Goal: Task Accomplishment & Management: Manage account settings

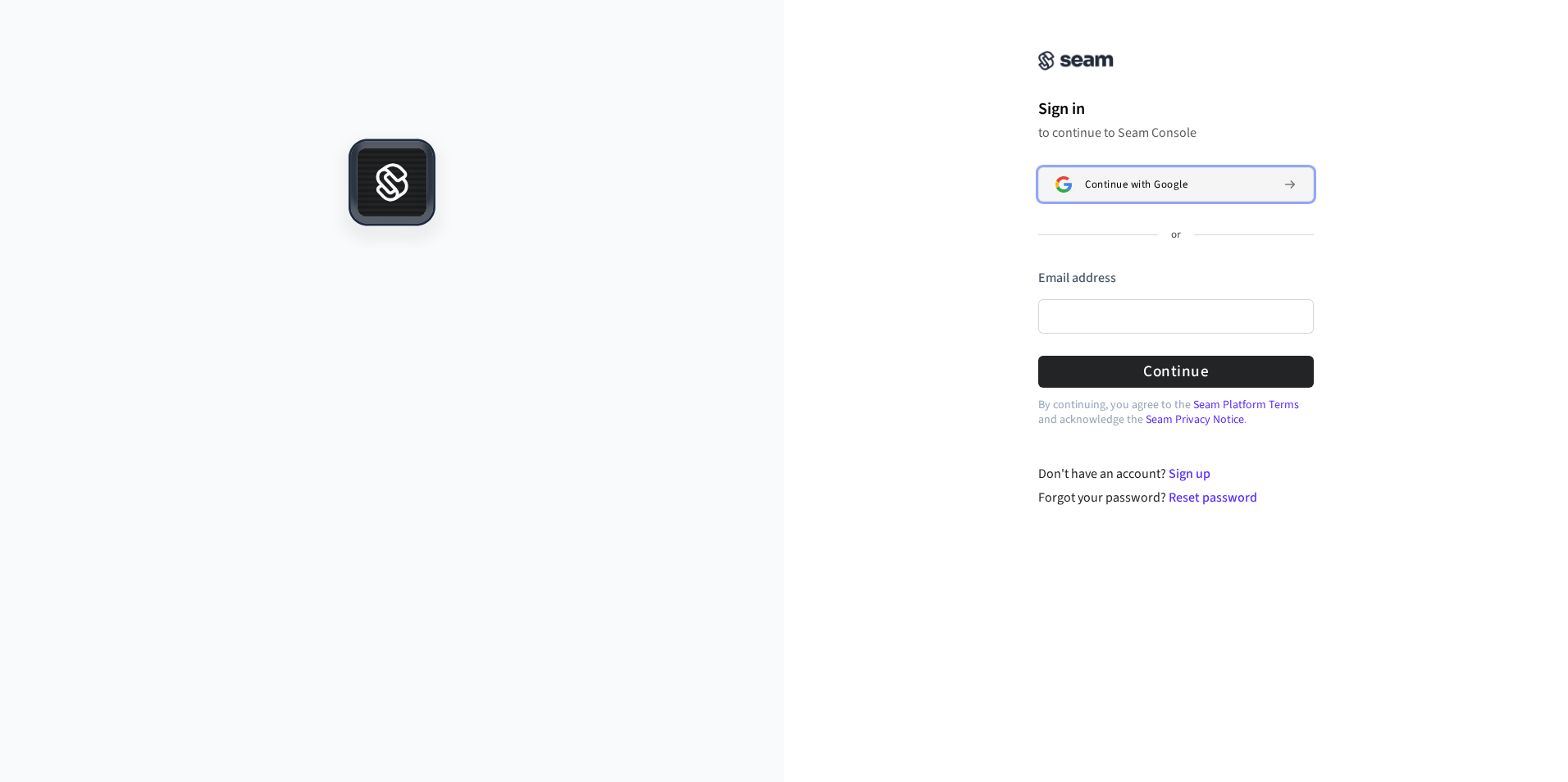
click at [1230, 186] on div "Continue with Google" at bounding box center [1178, 184] width 185 height 13
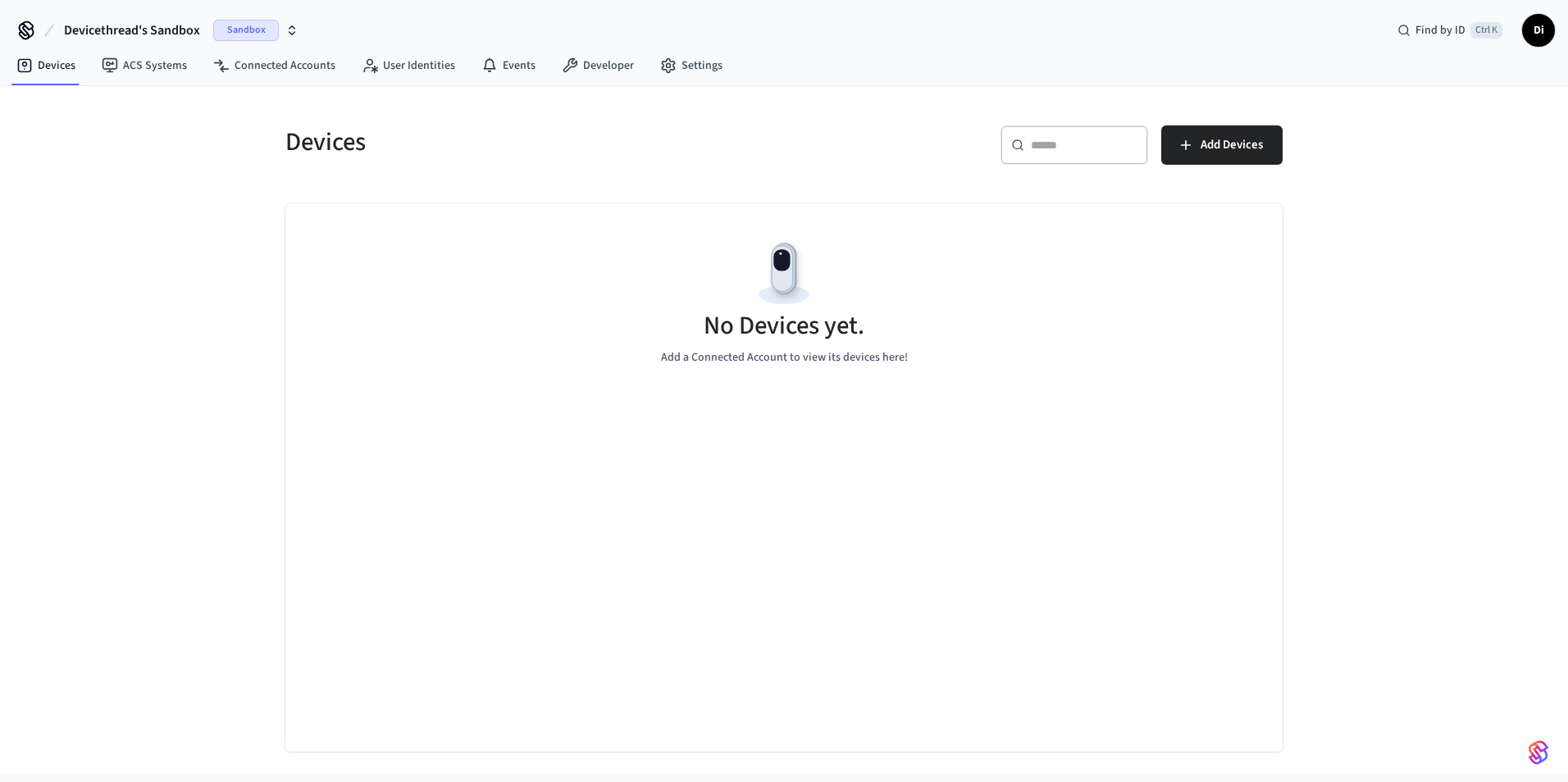
click at [1469, 392] on div "Devices ​ ​ Add Devices No Devices yet. Add a Connected Account to view its dev…" at bounding box center [784, 429] width 1568 height 687
click at [1537, 36] on span "Di" at bounding box center [1539, 30] width 30 height 30
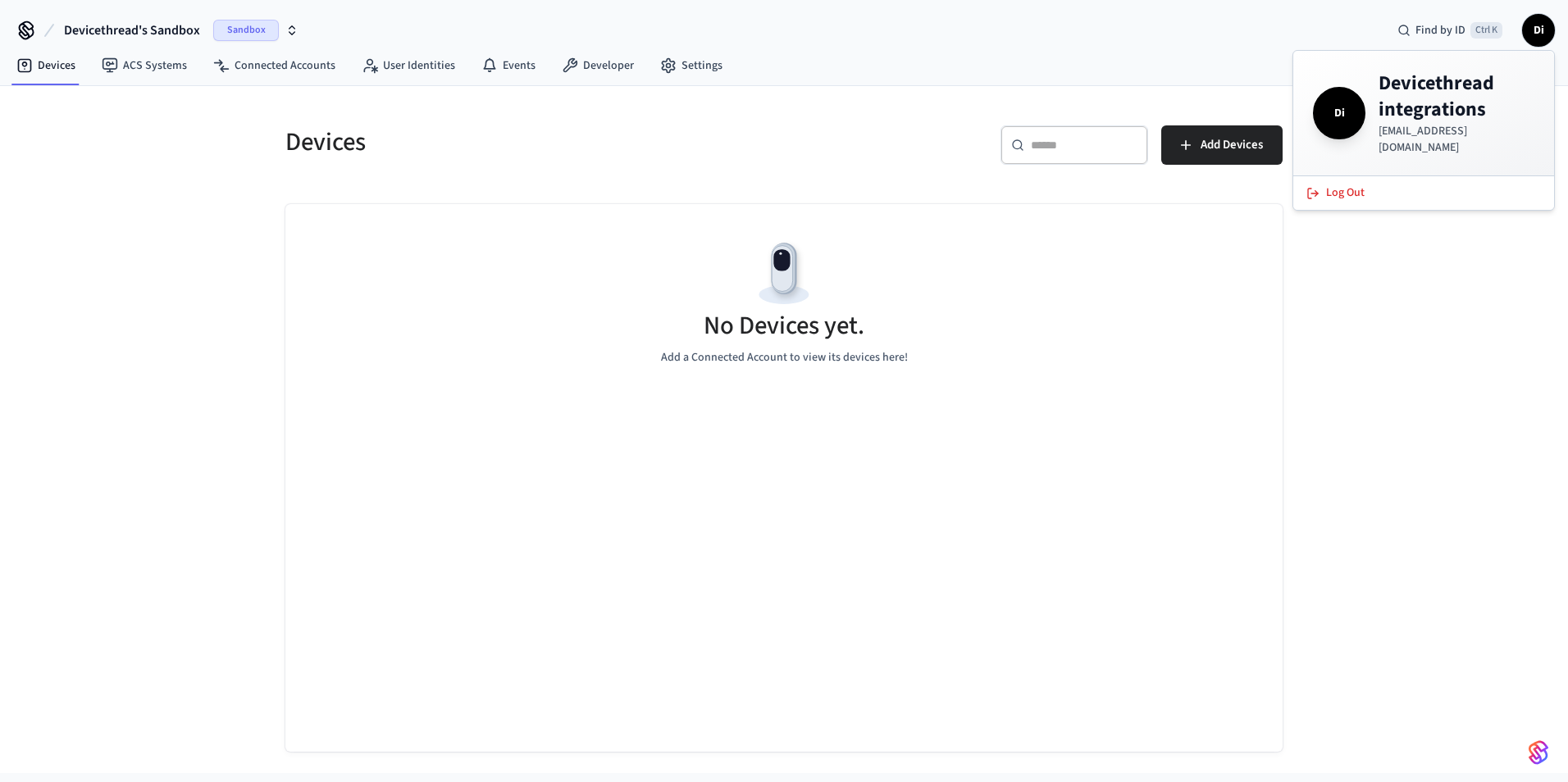
click at [1537, 36] on span "Di" at bounding box center [1539, 30] width 30 height 30
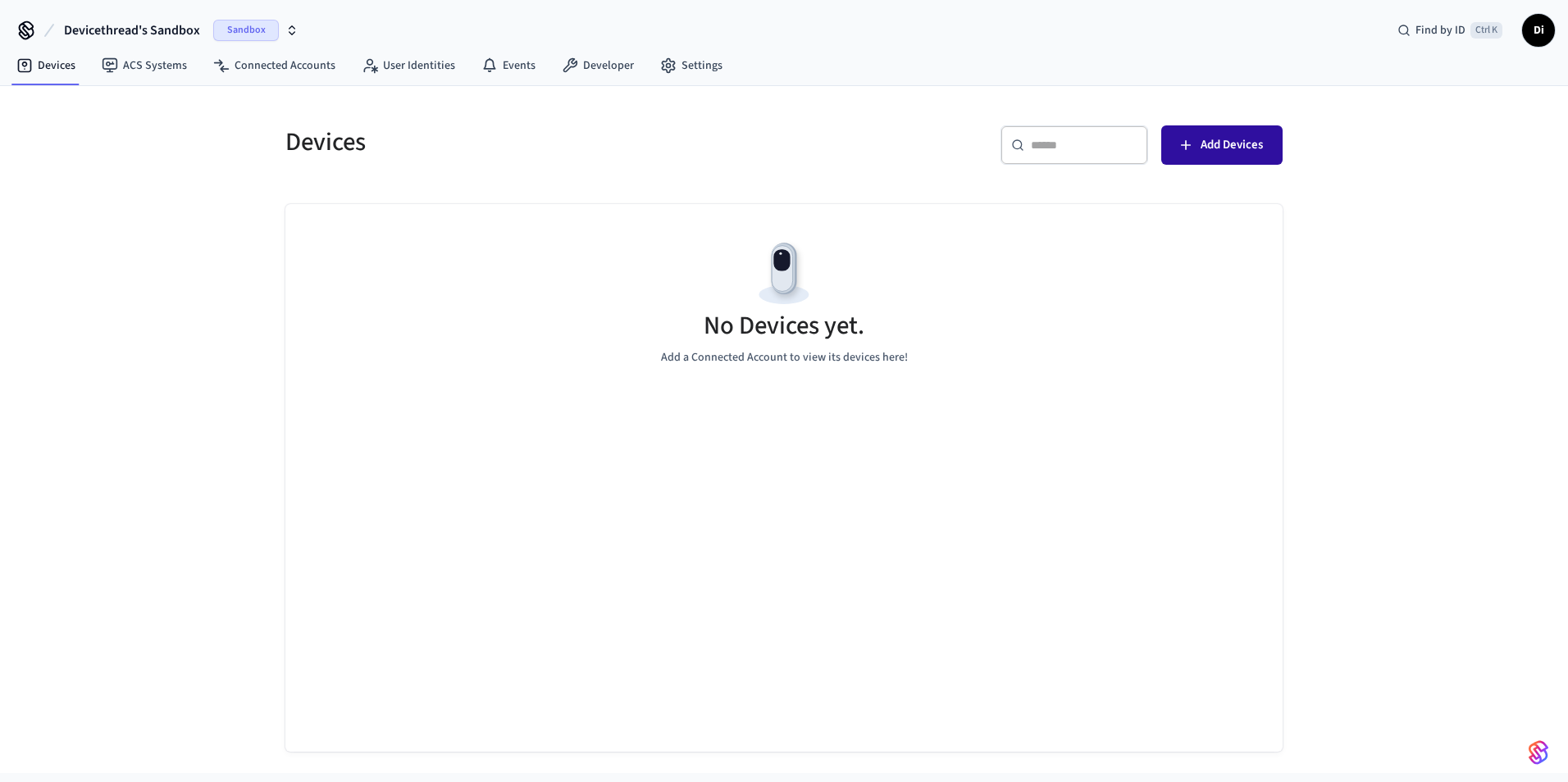
click at [1231, 148] on span "Add Devices" at bounding box center [1232, 145] width 62 height 21
click at [259, 26] on span "Sandbox" at bounding box center [246, 30] width 66 height 21
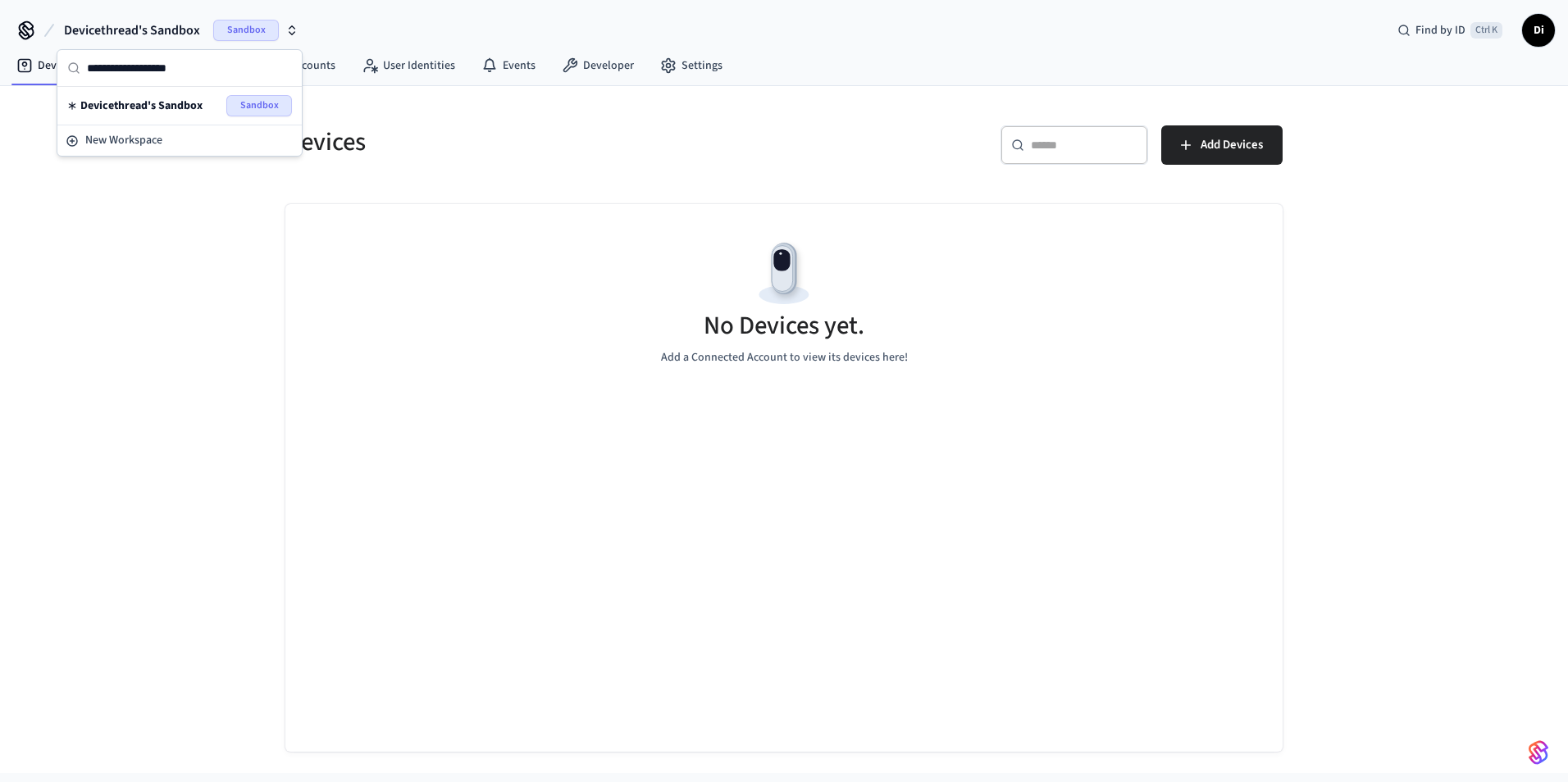
click at [260, 102] on span "Sandbox" at bounding box center [259, 105] width 66 height 21
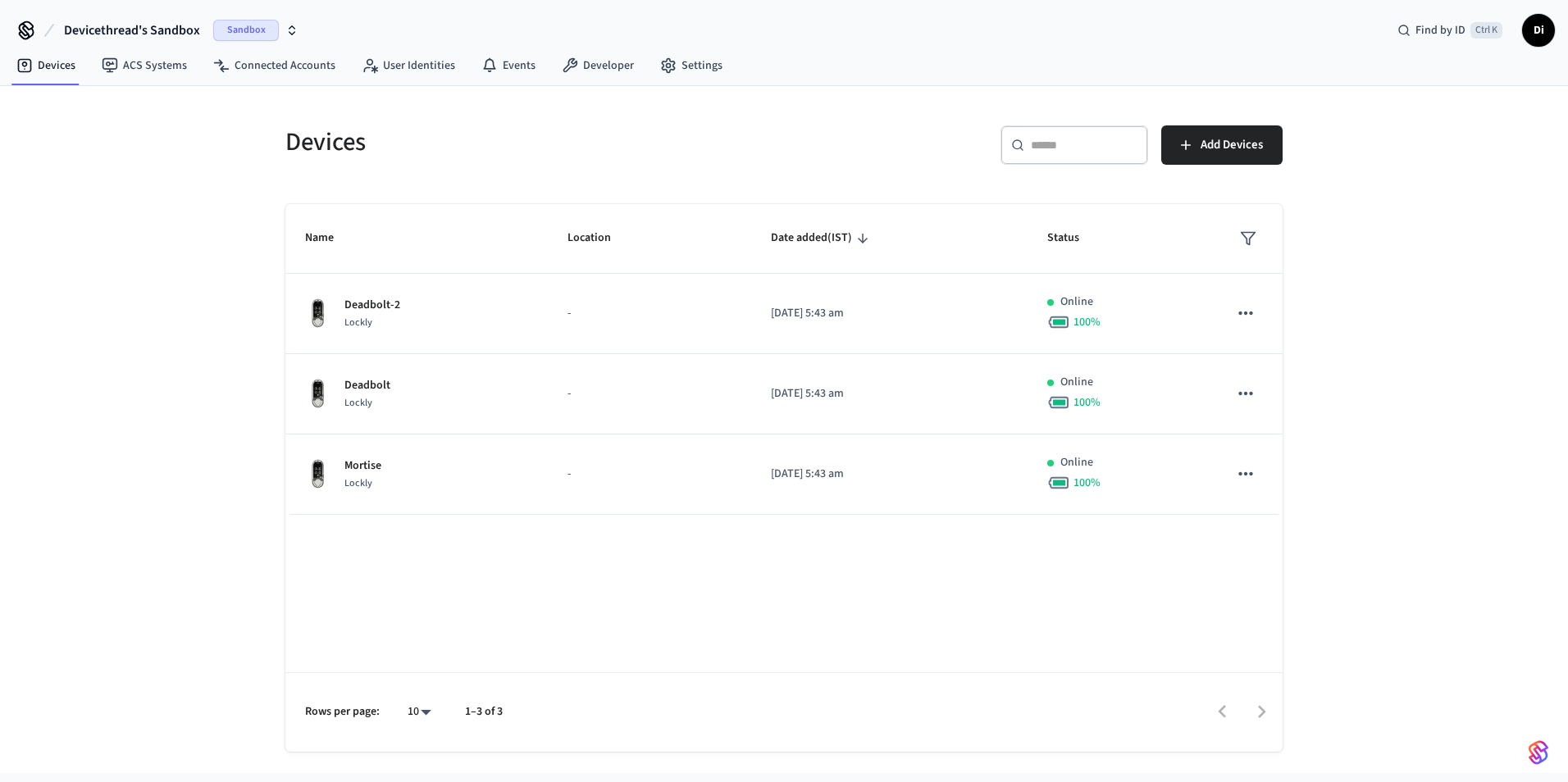
click at [1389, 529] on div "Devices ​ ​ Add Devices Name Location Date added (IST) Status Deadbolt-2 Lockly…" at bounding box center [784, 429] width 1568 height 687
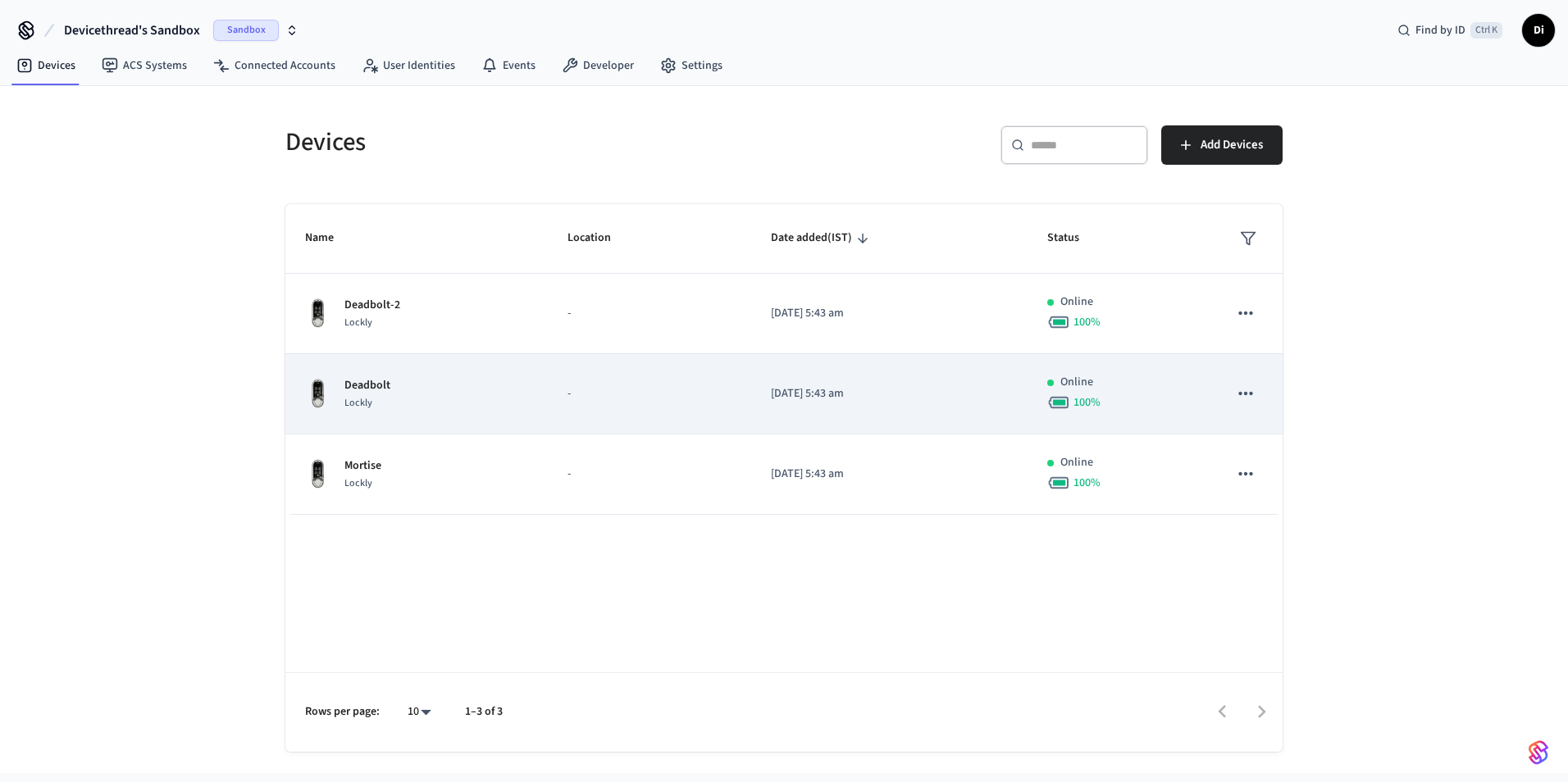
click at [405, 420] on td "Deadbolt Lockly" at bounding box center [416, 394] width 262 height 80
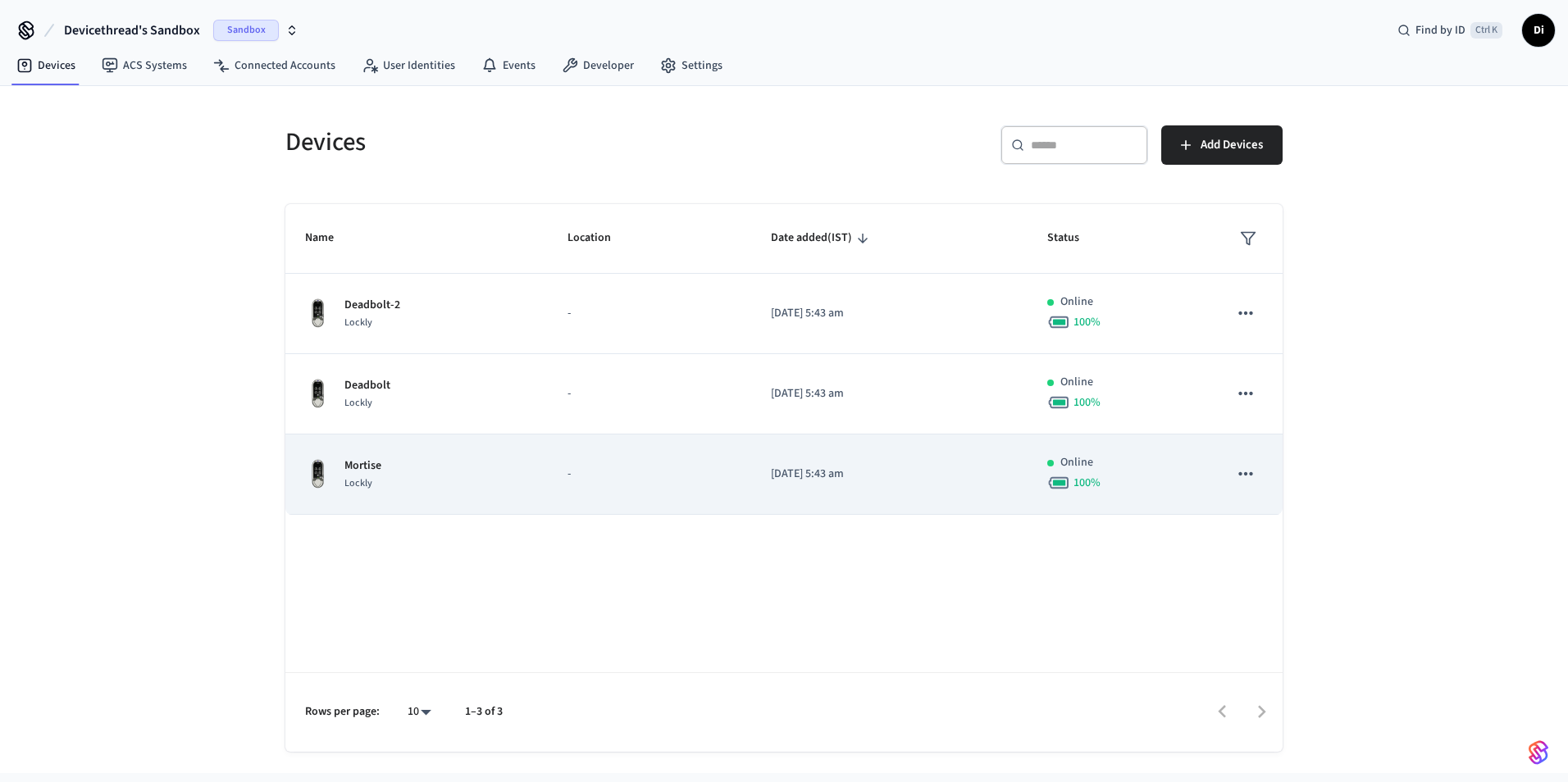
click at [698, 483] on td "-" at bounding box center [650, 475] width 203 height 80
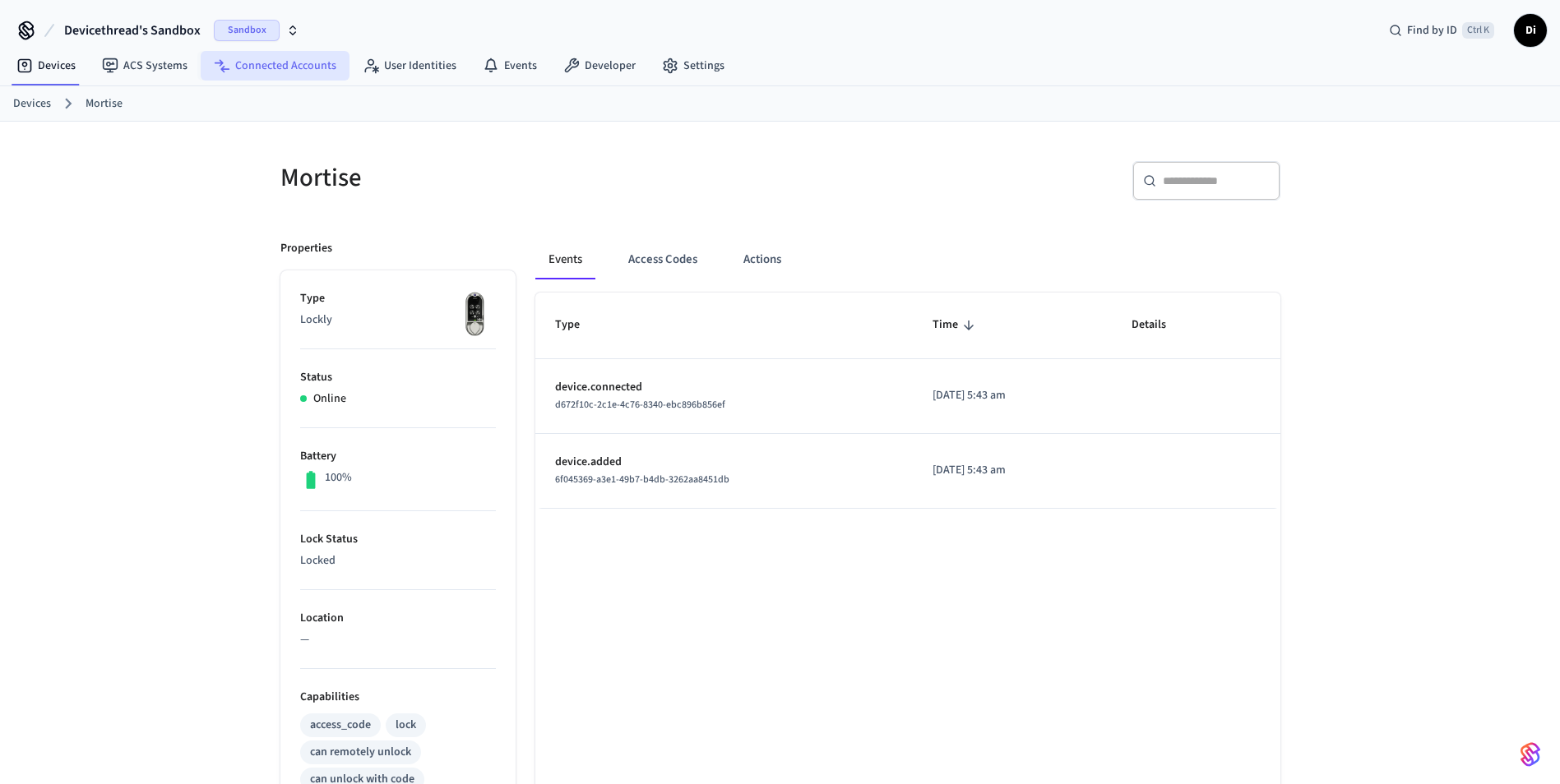
click at [269, 69] on link "Connected Accounts" at bounding box center [275, 66] width 149 height 30
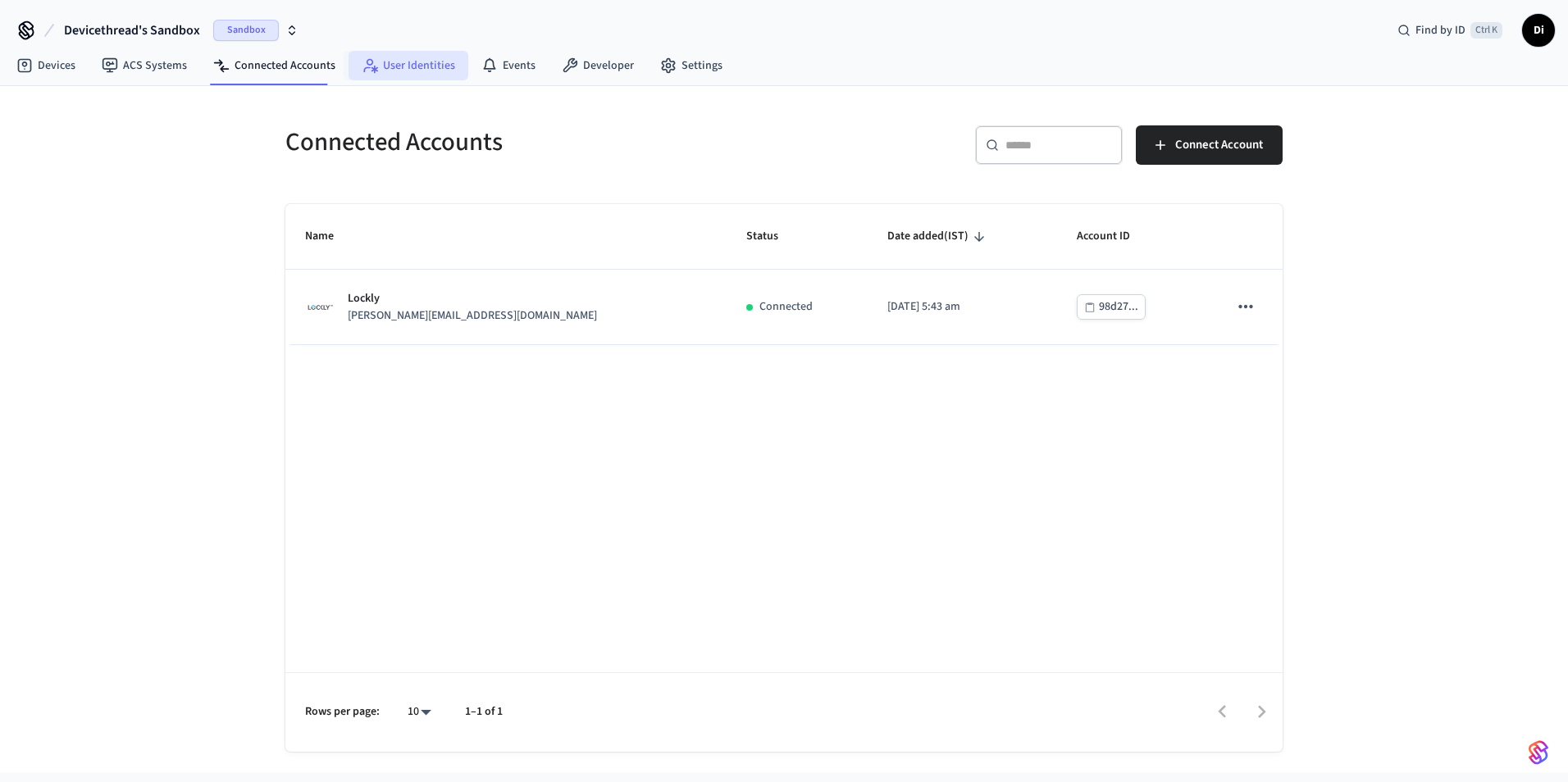
click at [428, 62] on link "User Identities" at bounding box center [408, 66] width 120 height 30
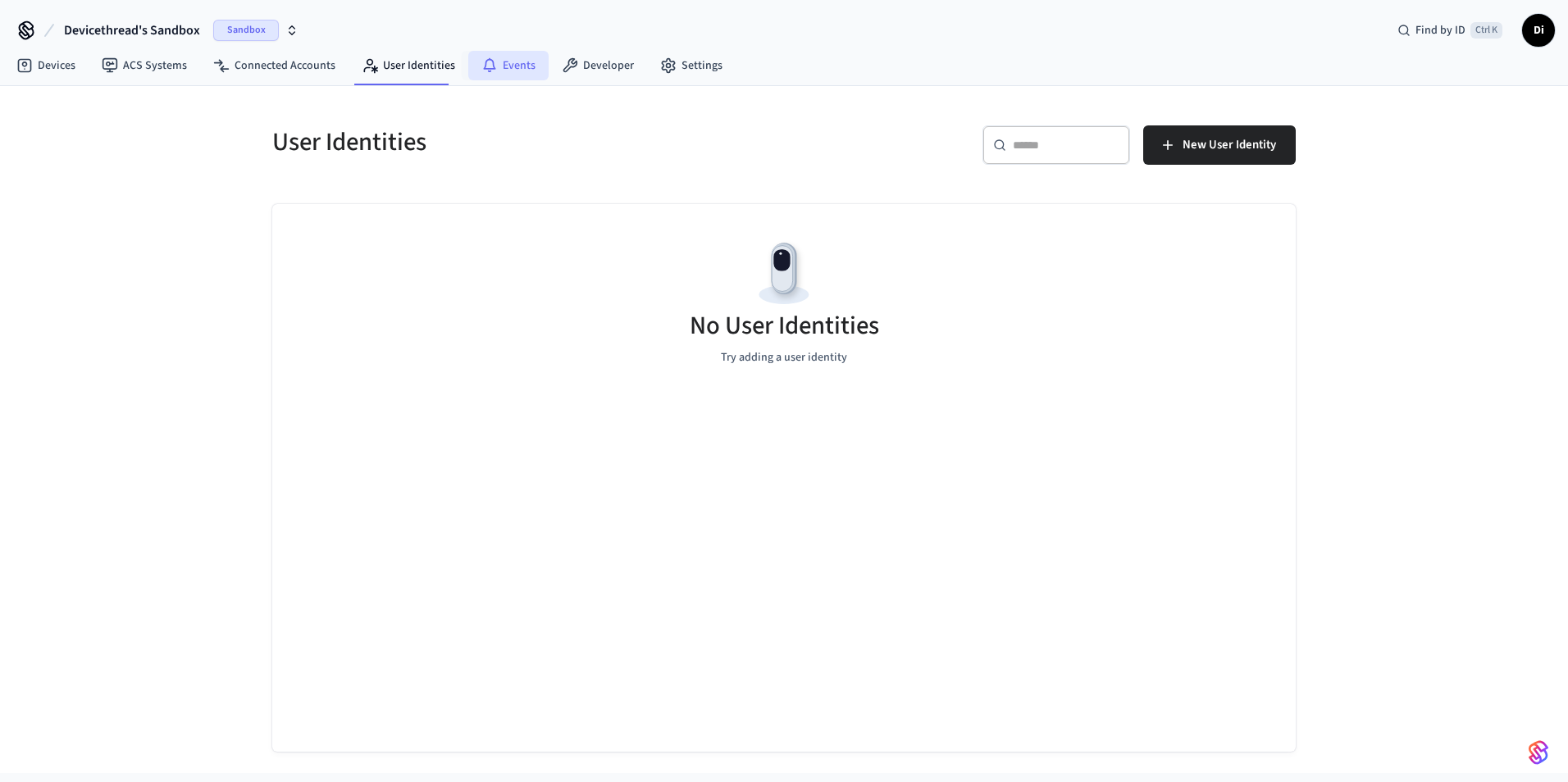
click at [516, 71] on link "Events" at bounding box center [508, 66] width 80 height 30
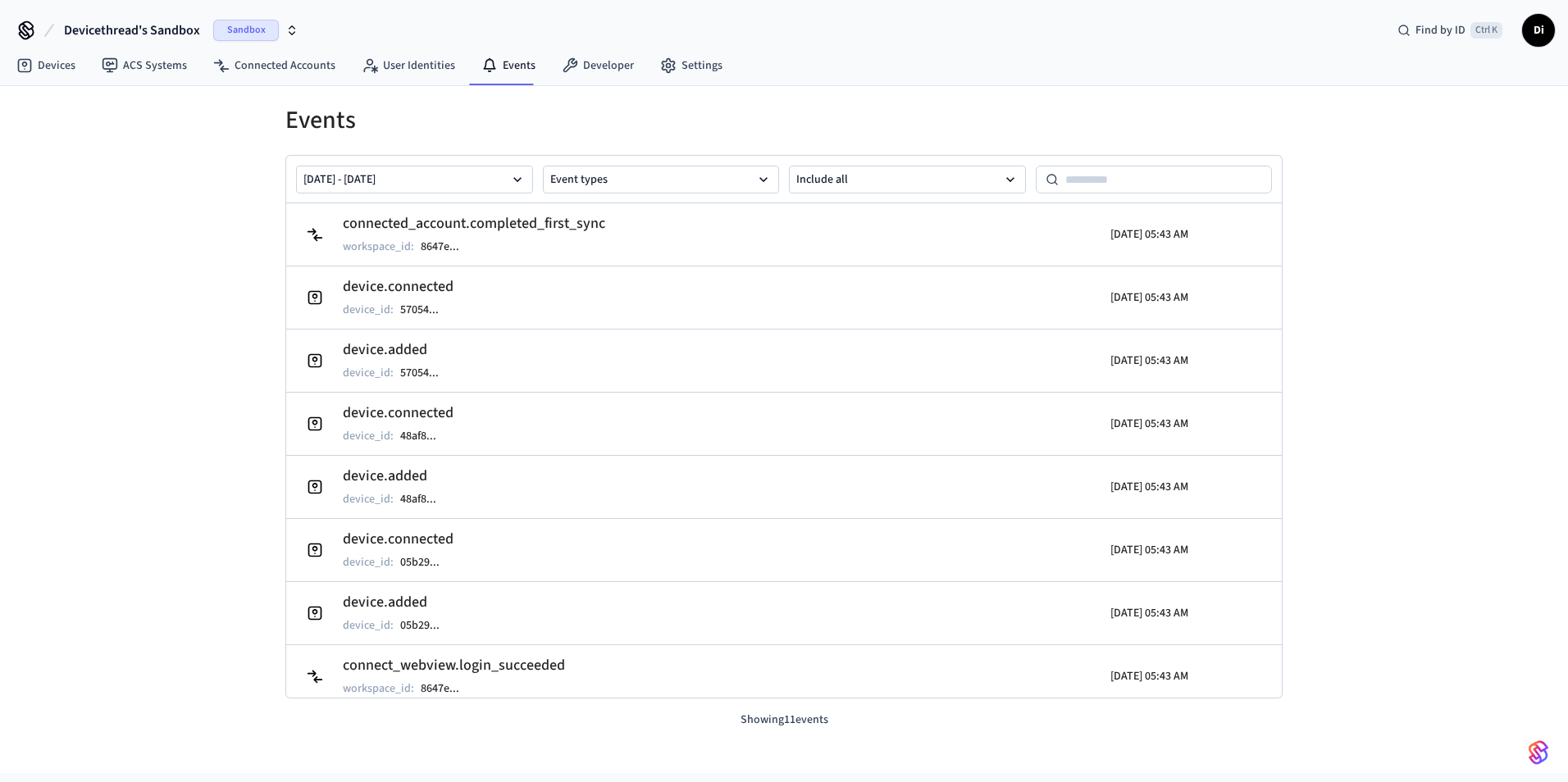
click at [1467, 365] on div "Events Sep 13 2025 - Sep 20 2025 Event types Include all connected_account.comp…" at bounding box center [784, 429] width 1568 height 687
click at [574, 67] on link "Developer" at bounding box center [598, 66] width 98 height 30
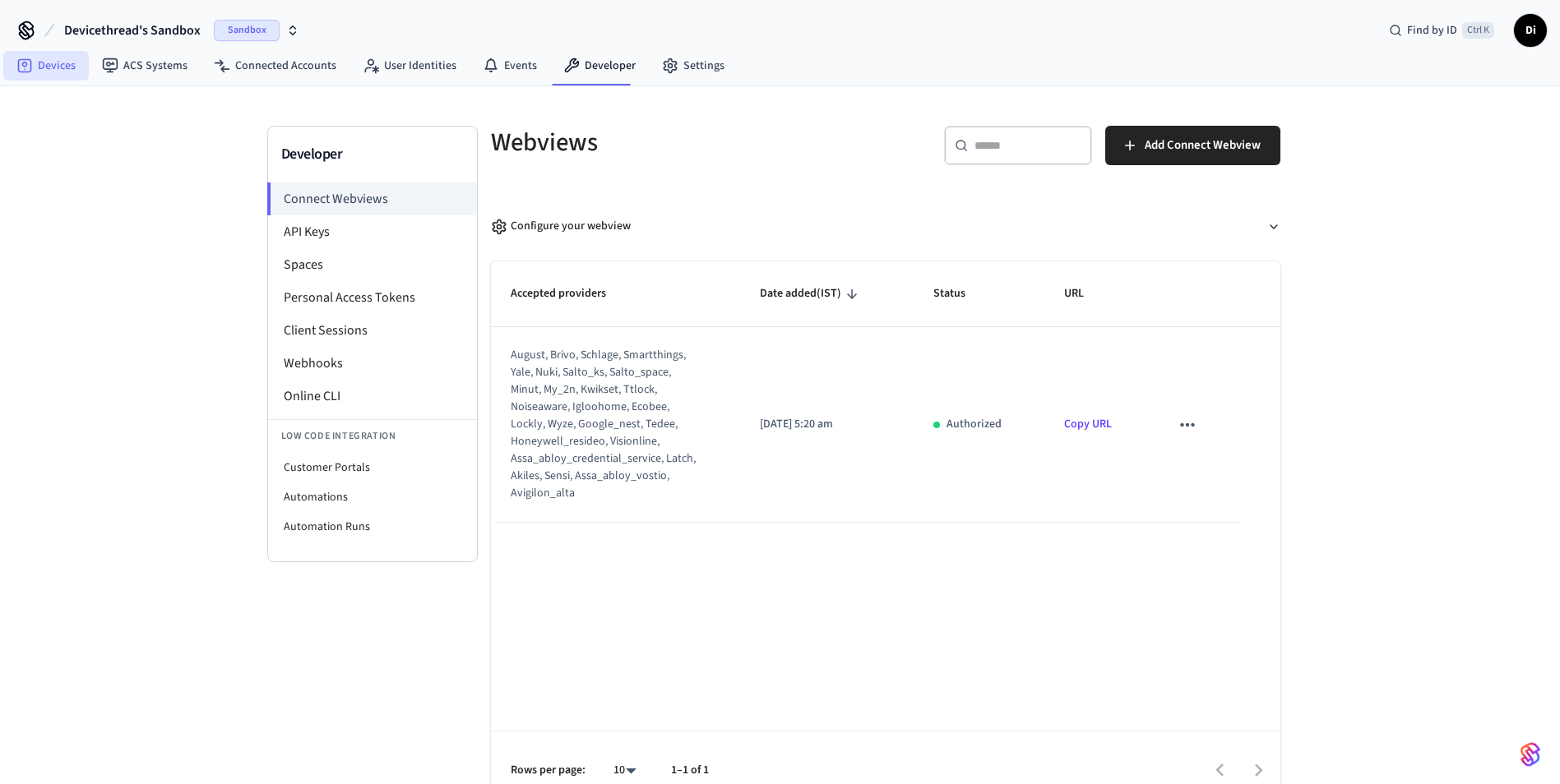
click at [59, 70] on link "Devices" at bounding box center [46, 66] width 86 height 30
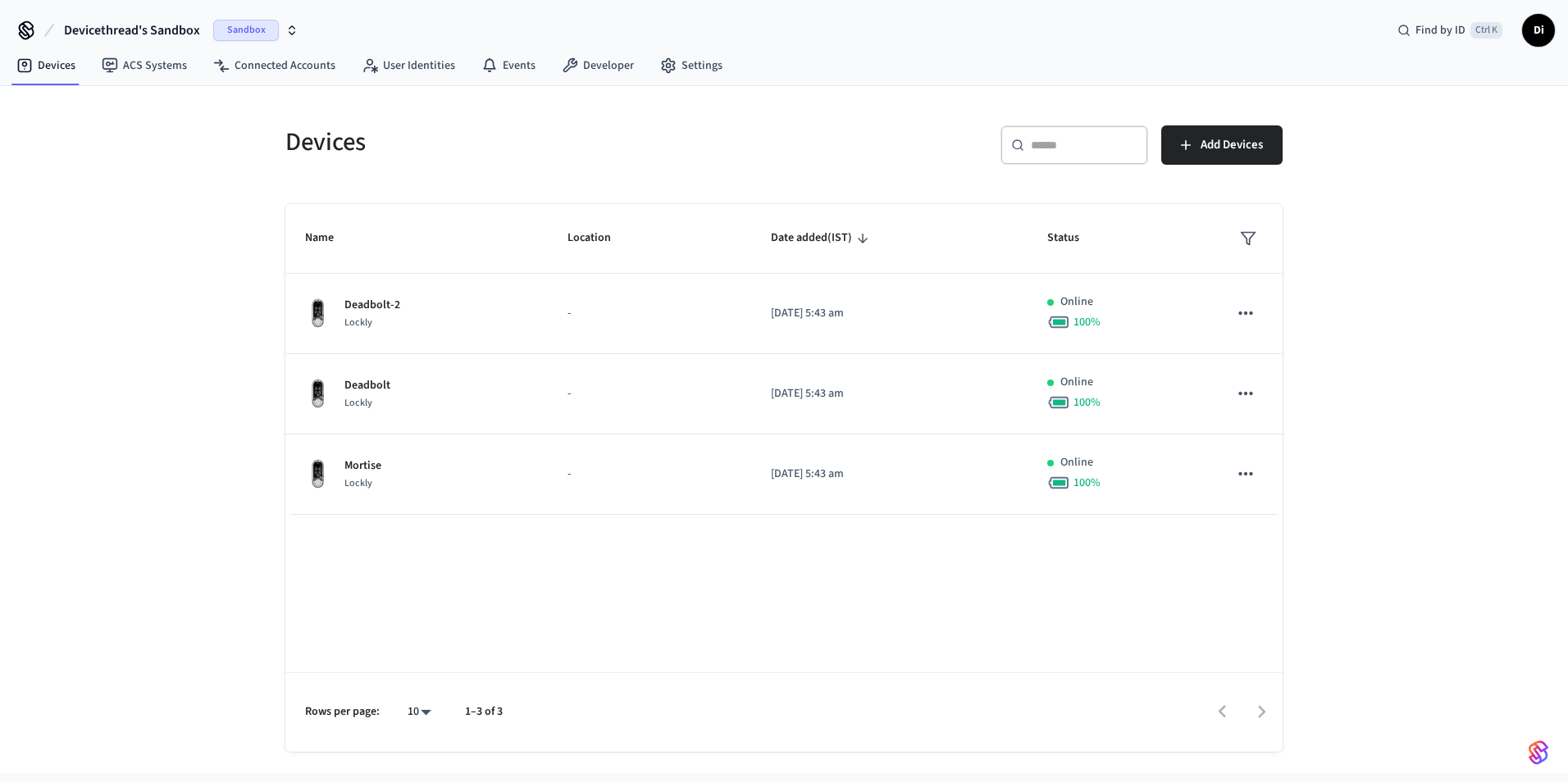
click at [1399, 519] on div "Devices ​ ​ Add Devices Name Location Date added (IST) Status Deadbolt-2 Lockly…" at bounding box center [784, 429] width 1568 height 687
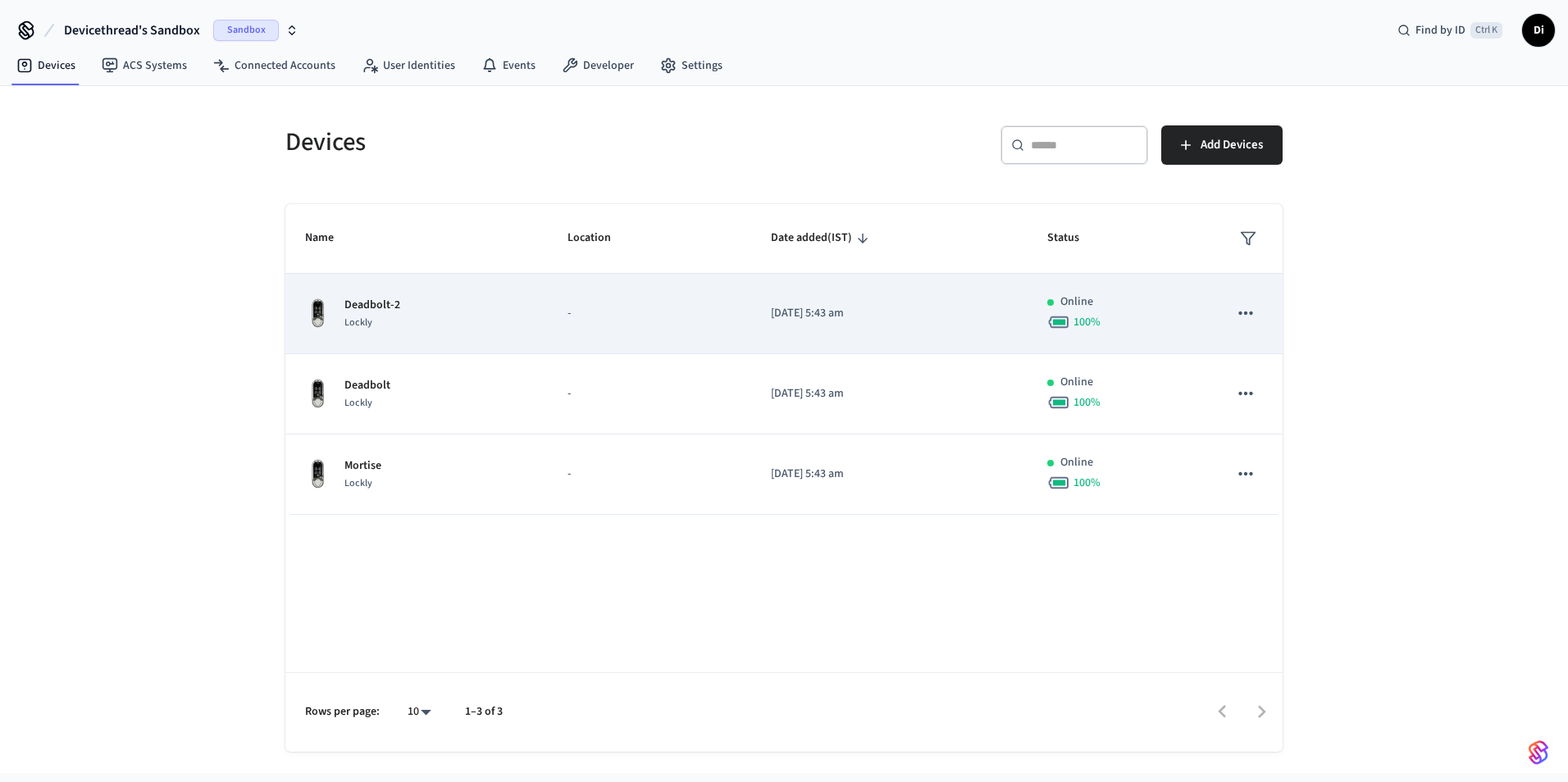
click at [1240, 312] on icon "sticky table" at bounding box center [1245, 312] width 21 height 21
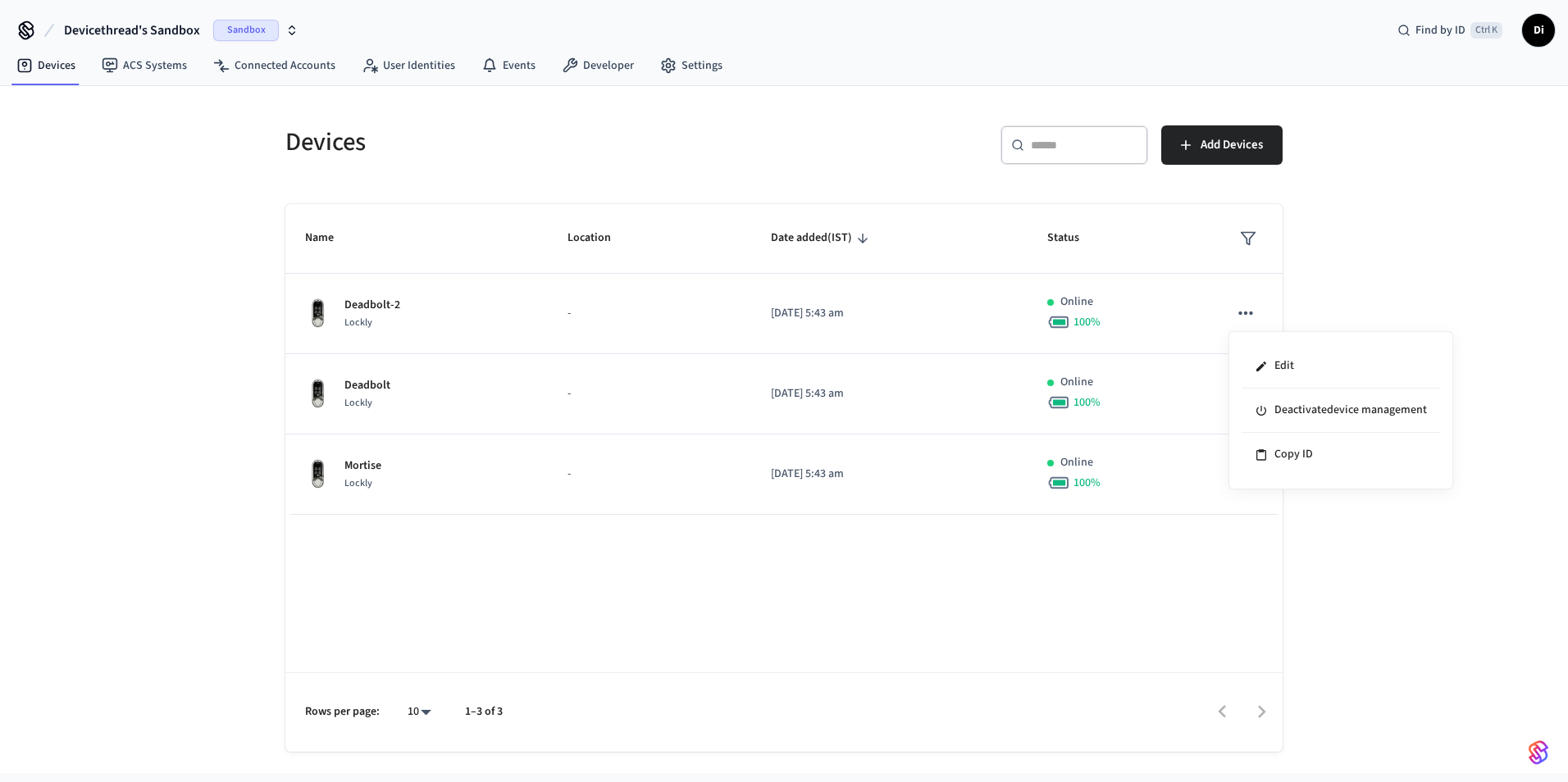
click at [1437, 274] on div at bounding box center [784, 391] width 1568 height 782
click at [1401, 21] on div "Find by ID Ctrl K" at bounding box center [1450, 30] width 132 height 30
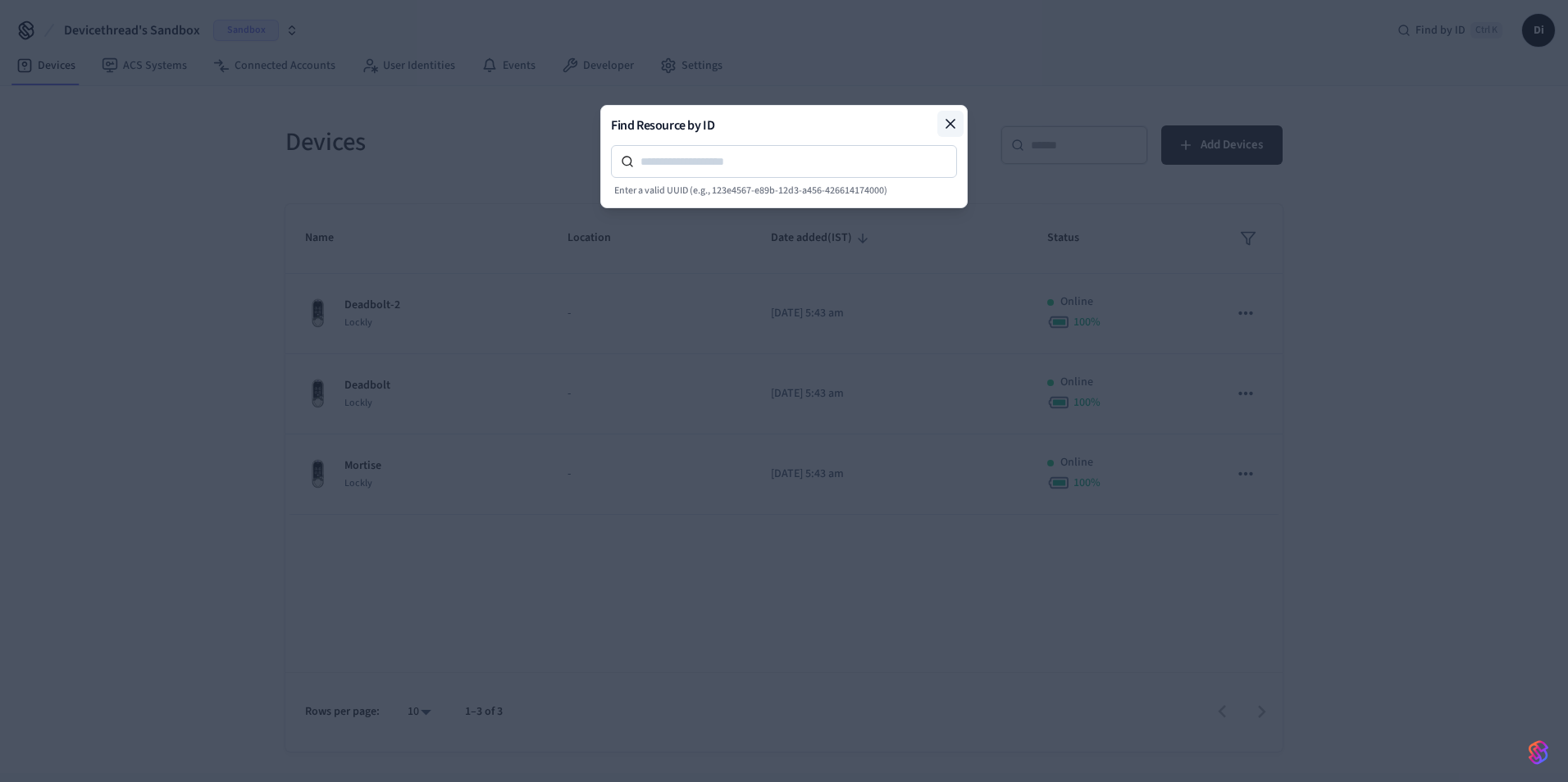
click at [958, 114] on button at bounding box center [951, 124] width 26 height 26
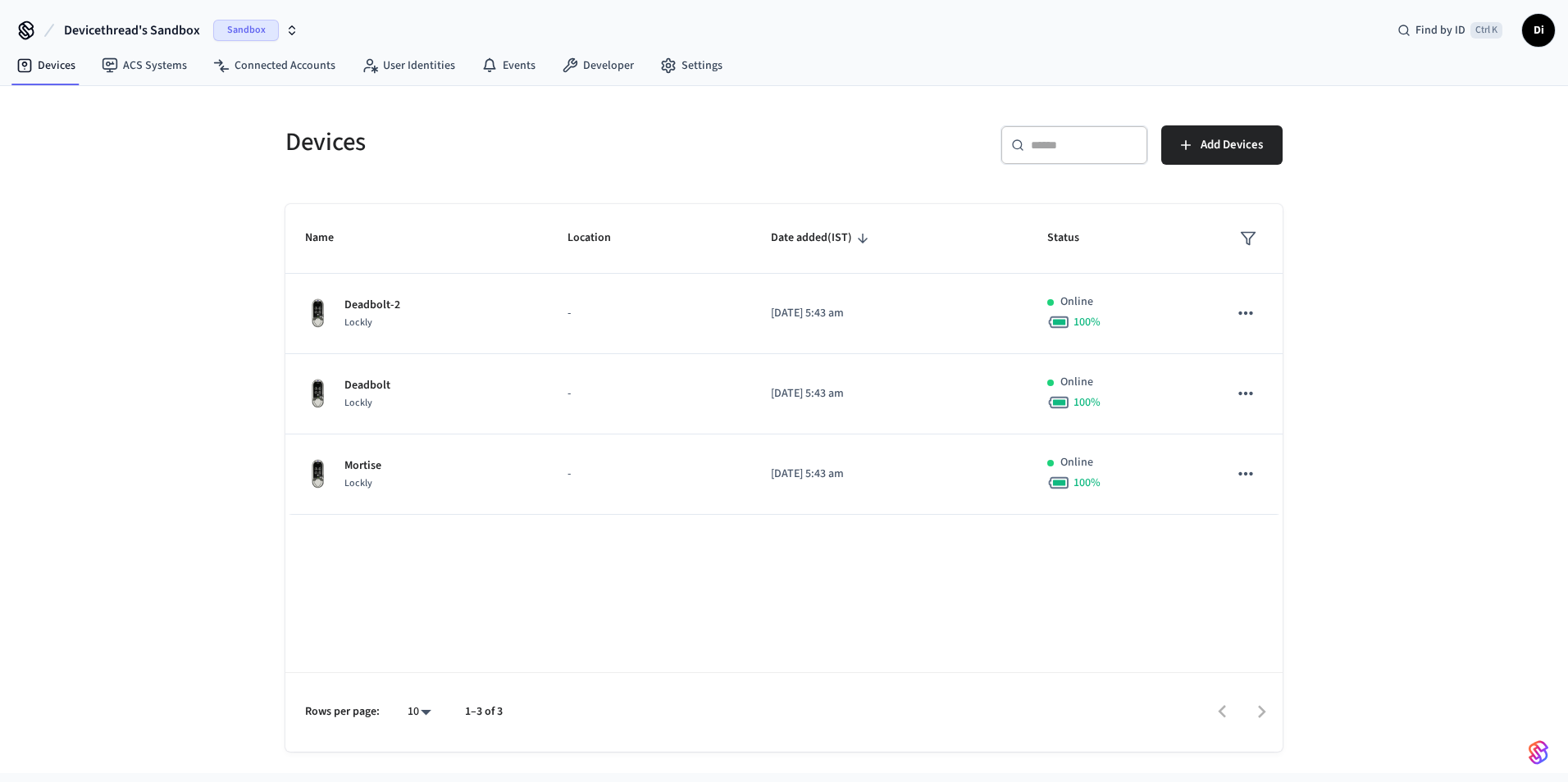
click at [73, 304] on div "Devices ​ ​ Add Devices Name Location Date added (IST) Status Deadbolt-2 Lockly…" at bounding box center [784, 429] width 1568 height 687
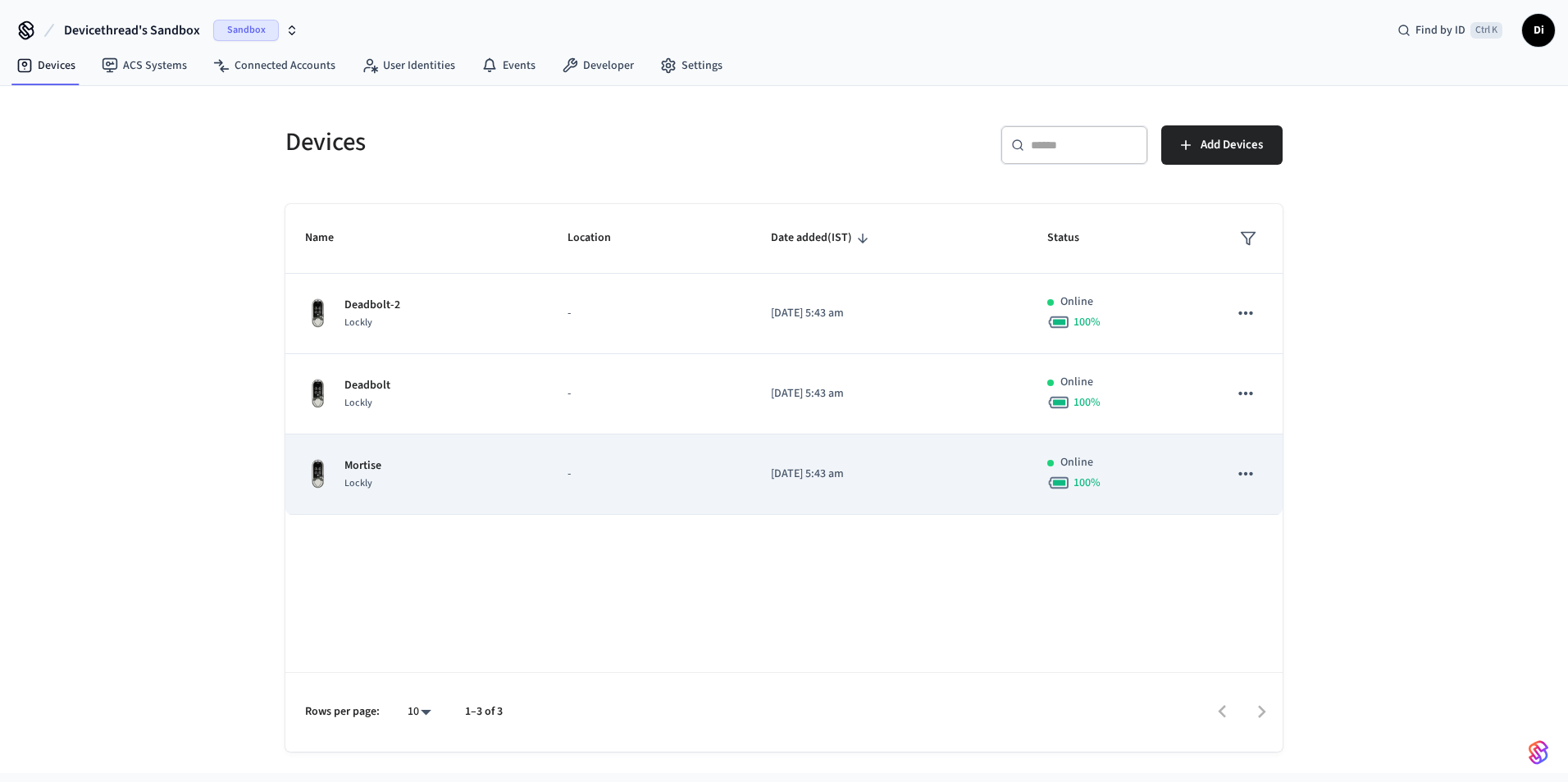
click at [372, 485] on div "Lockly" at bounding box center [362, 483] width 37 height 17
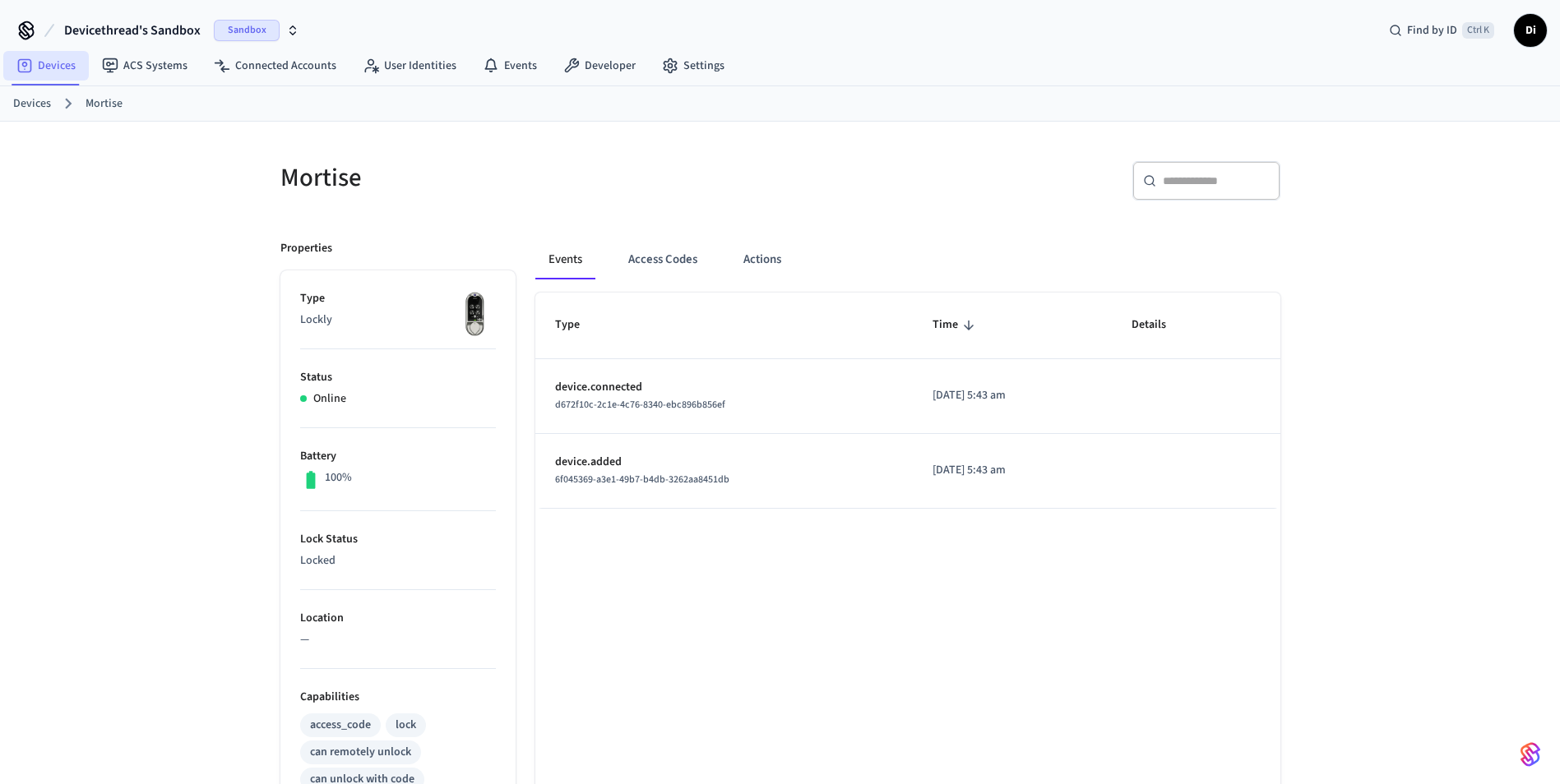
click at [57, 76] on link "Devices" at bounding box center [46, 66] width 86 height 30
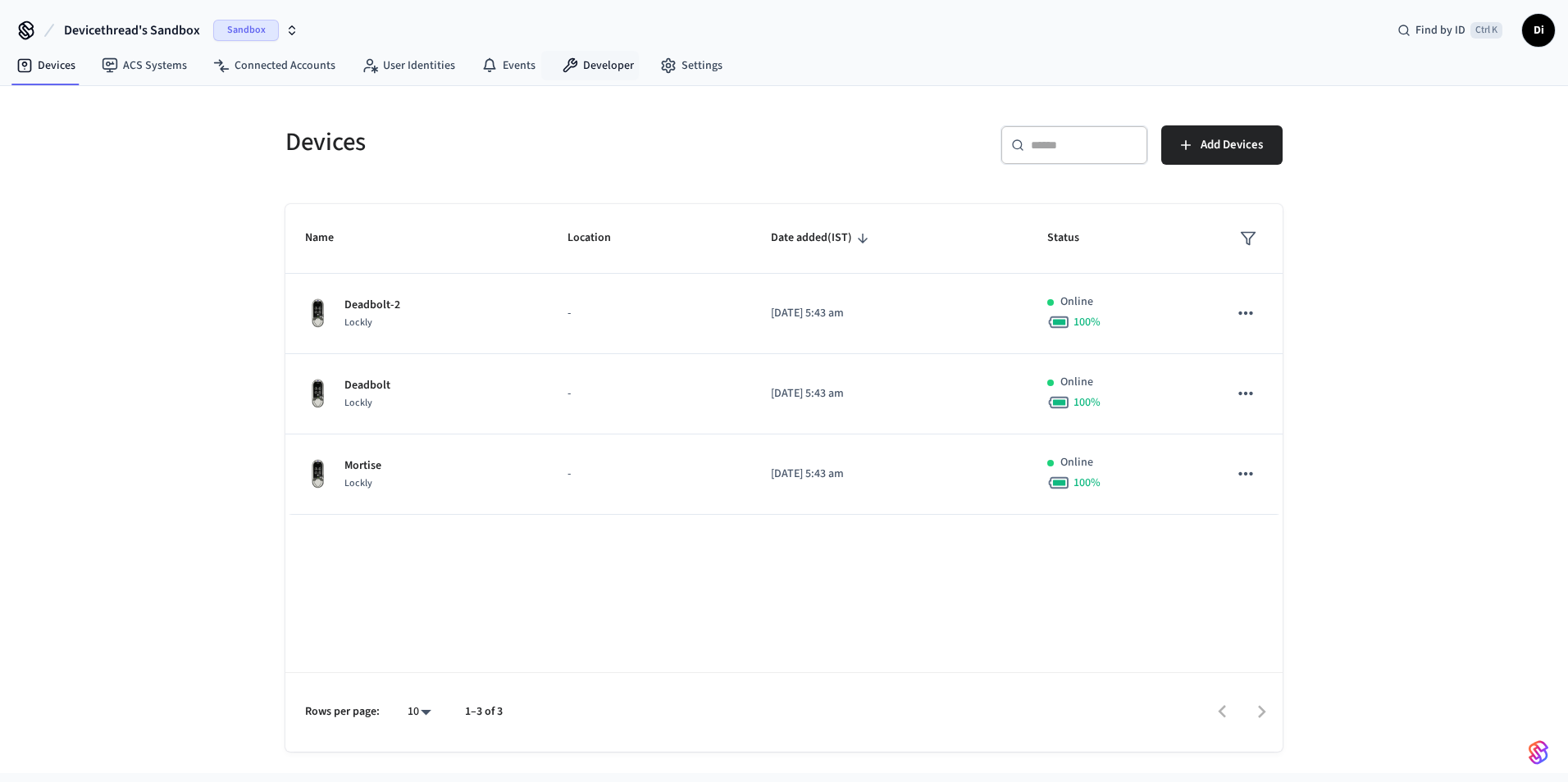
click at [705, 82] on nav "Devices ACS Systems Connected Accounts User Identities Events Developer Settings" at bounding box center [370, 67] width 733 height 38
click at [704, 73] on link "Settings" at bounding box center [692, 66] width 89 height 30
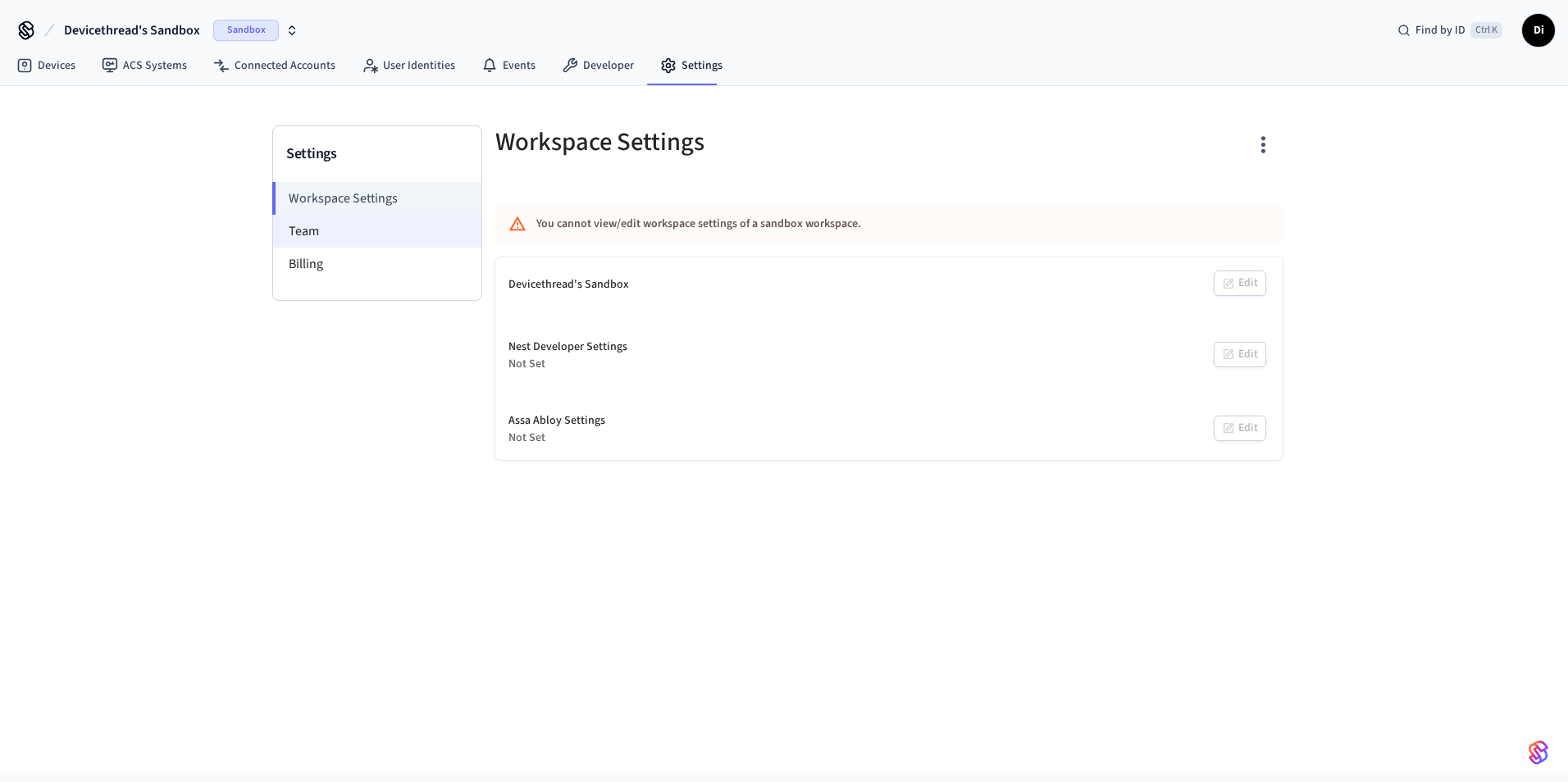
click at [345, 237] on li "Team" at bounding box center [377, 231] width 208 height 32
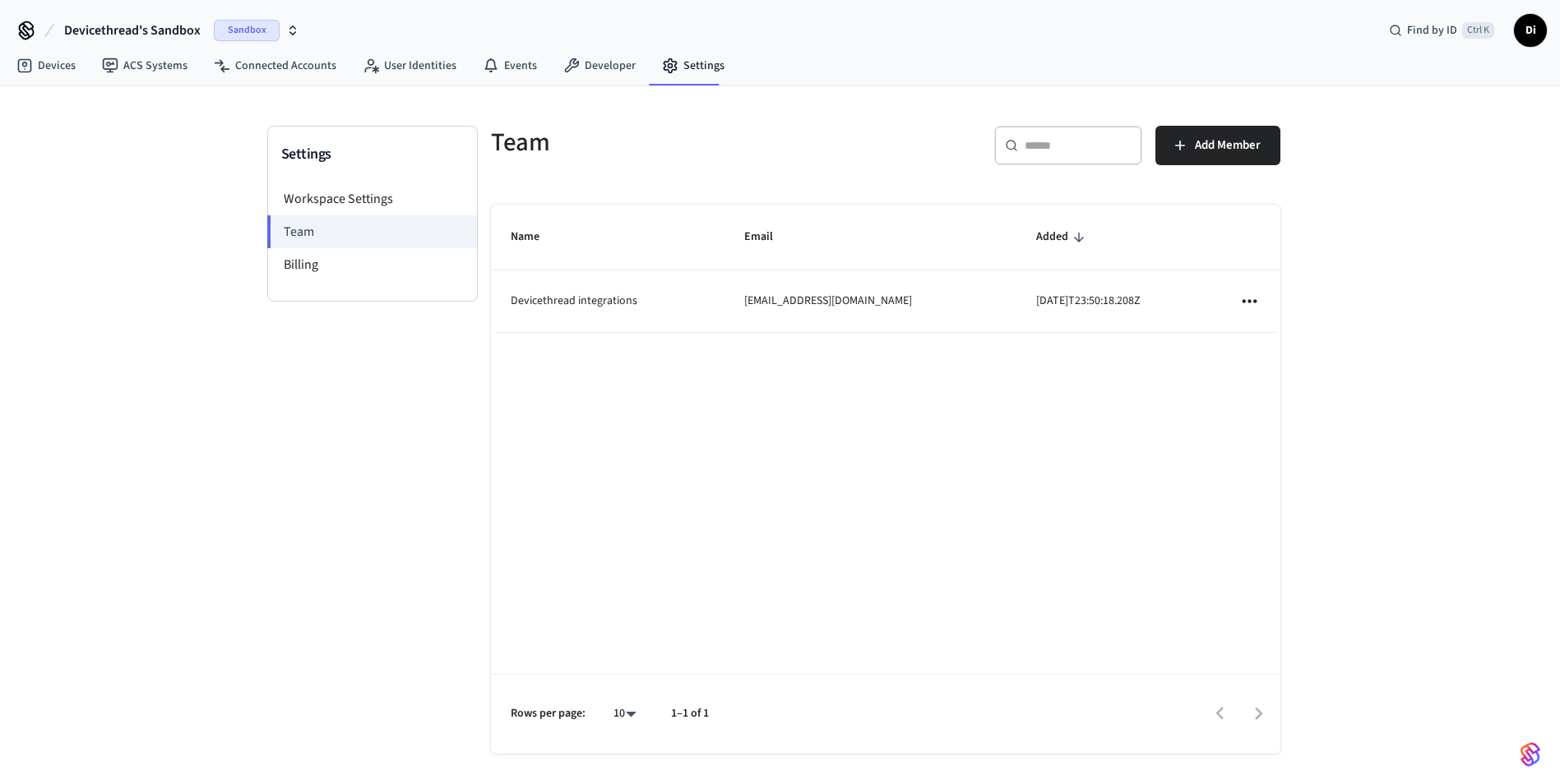
click at [1061, 453] on div "Name Email Added Devicethread integrations integrations@devicethread.com 2025-0…" at bounding box center [885, 479] width 789 height 549
click at [61, 70] on link "Devices" at bounding box center [46, 66] width 86 height 30
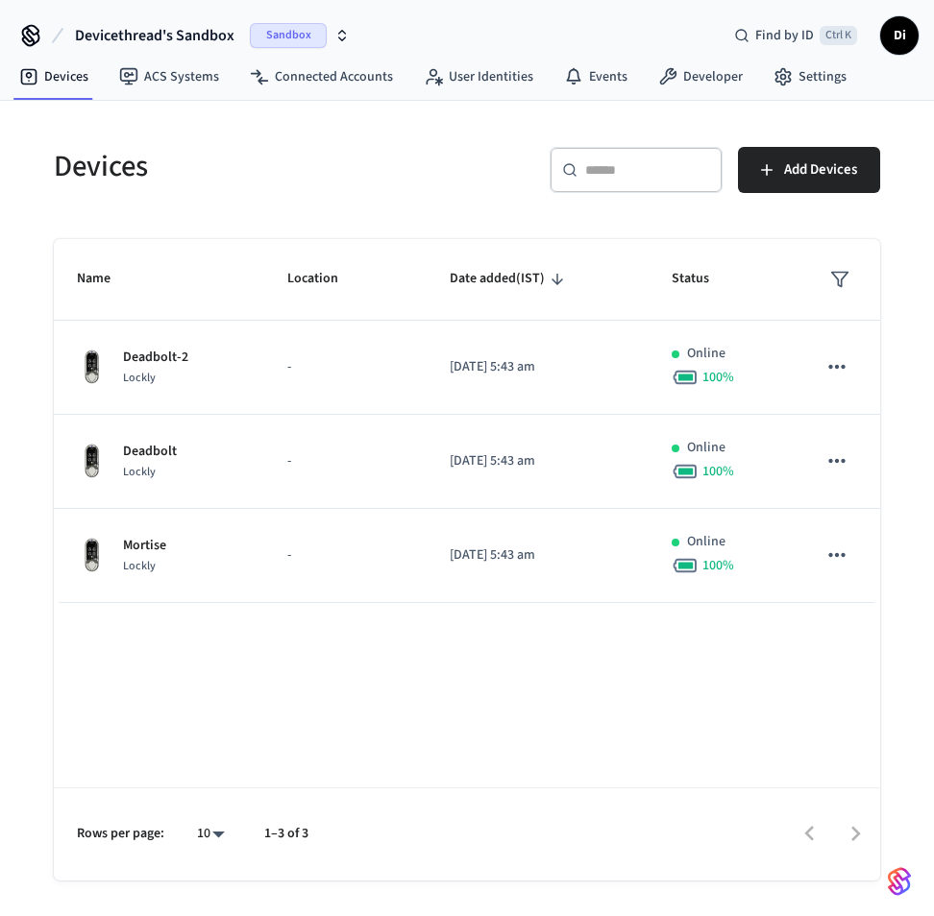
click at [396, 780] on div "Name Location Date added (IST) Status Deadbolt-2 Lockly - 2025/09/20 at 5:43 am…" at bounding box center [467, 560] width 826 height 642
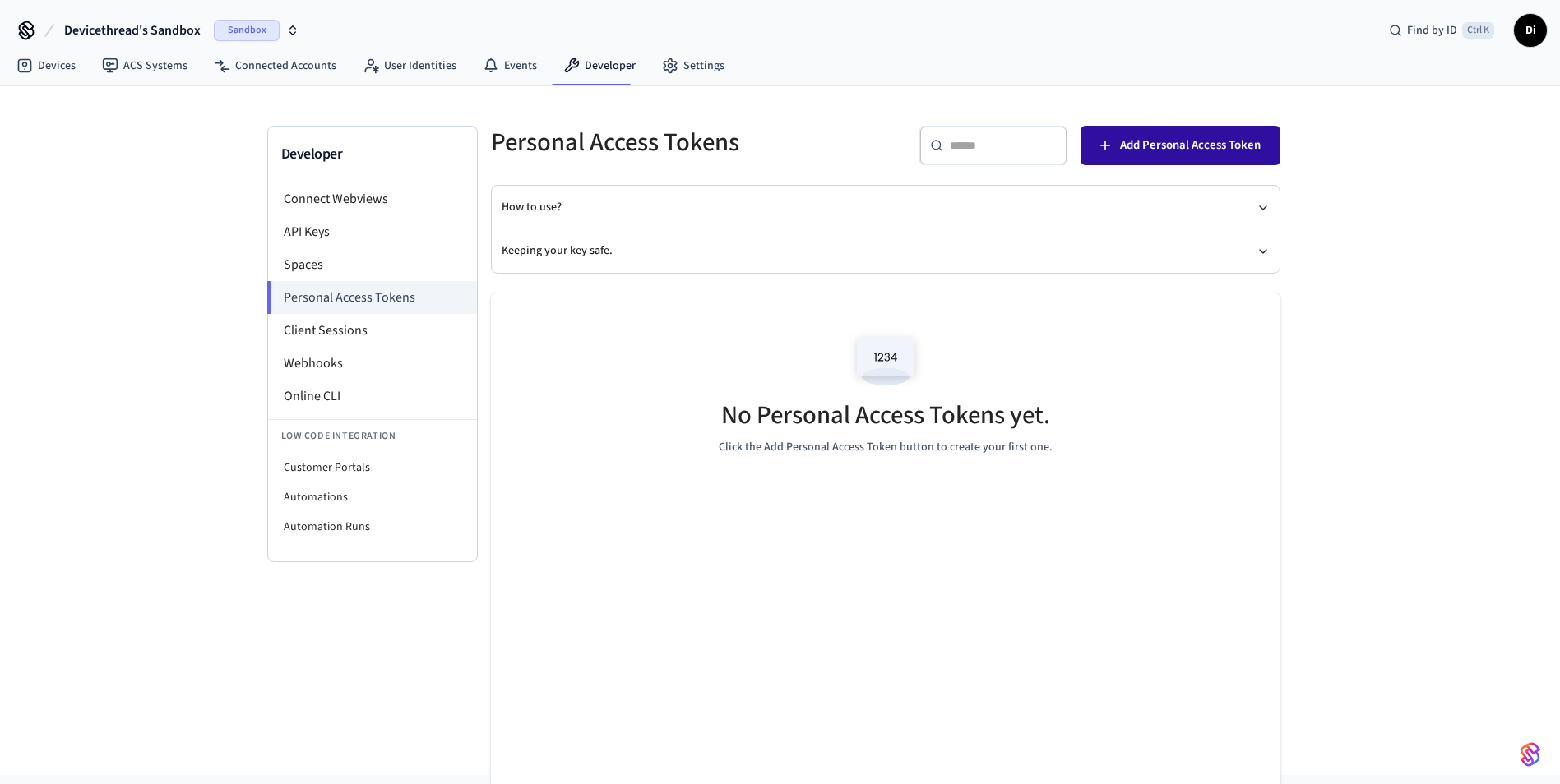
click at [1212, 147] on span "Add Personal Access Token" at bounding box center [1190, 146] width 140 height 21
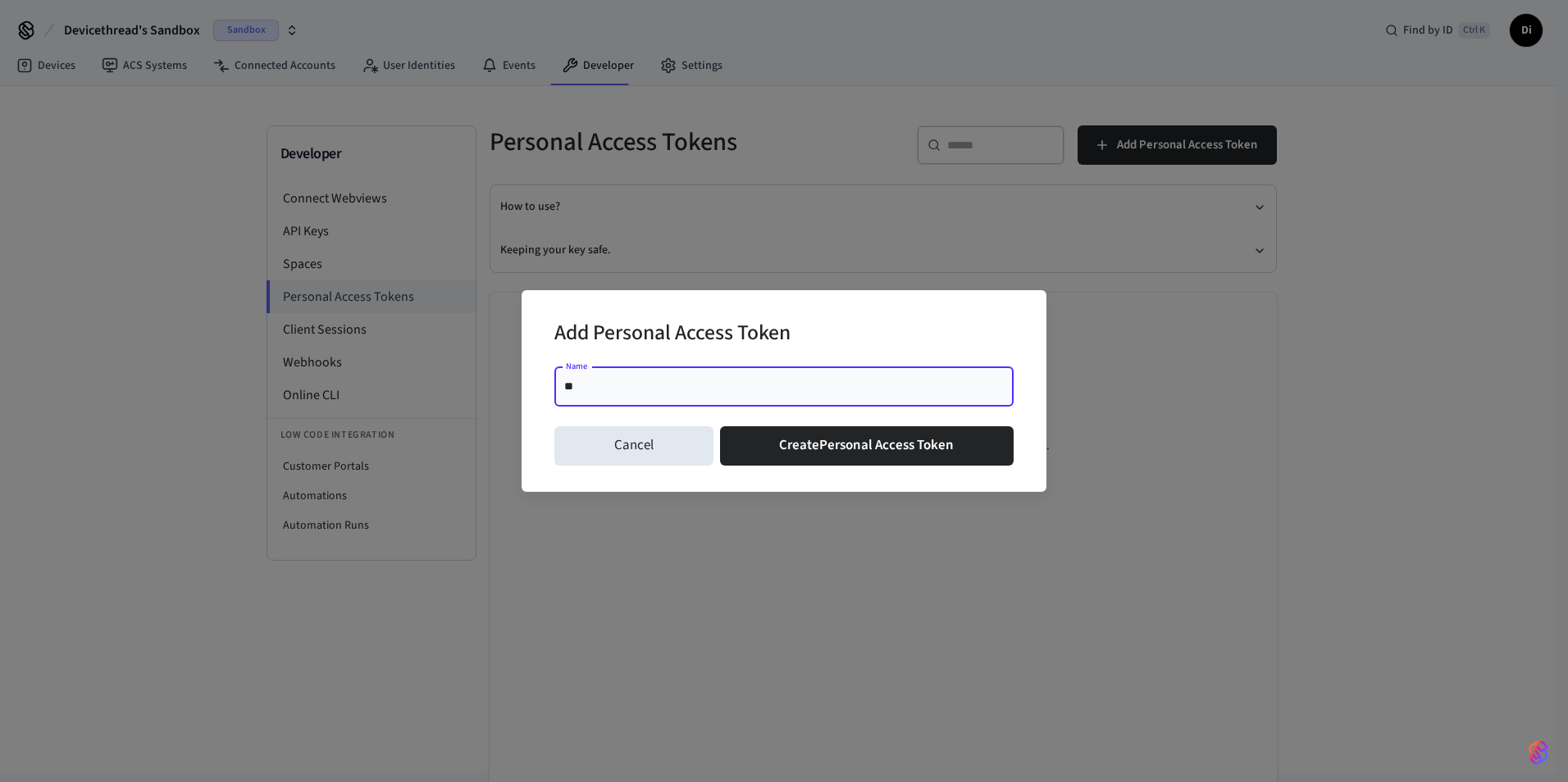
type input "*"
type input "**********"
click at [817, 413] on div "**********" at bounding box center [784, 390] width 459 height 59
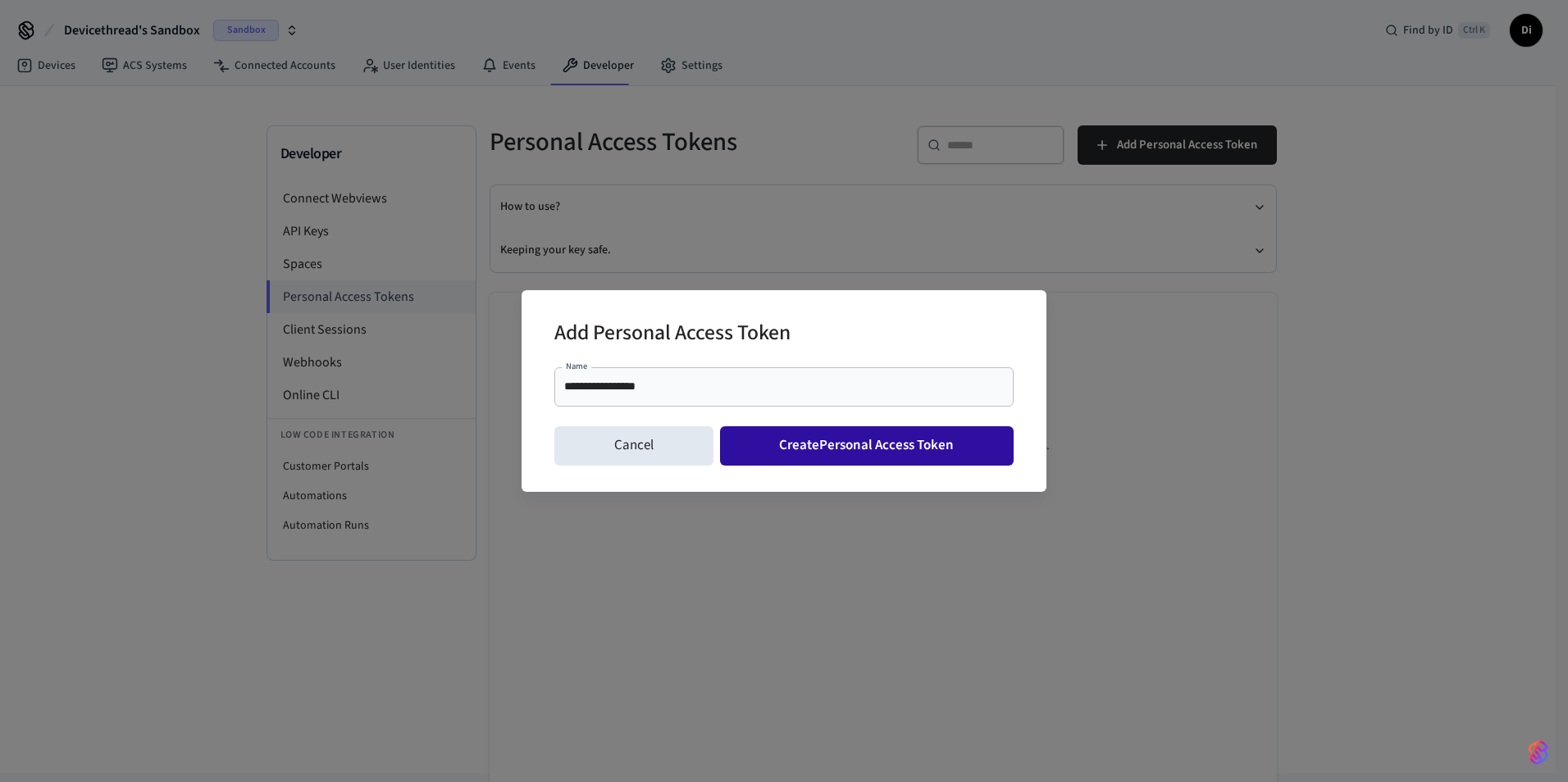
click at [833, 435] on button "Create Personal Access Token" at bounding box center [867, 446] width 295 height 39
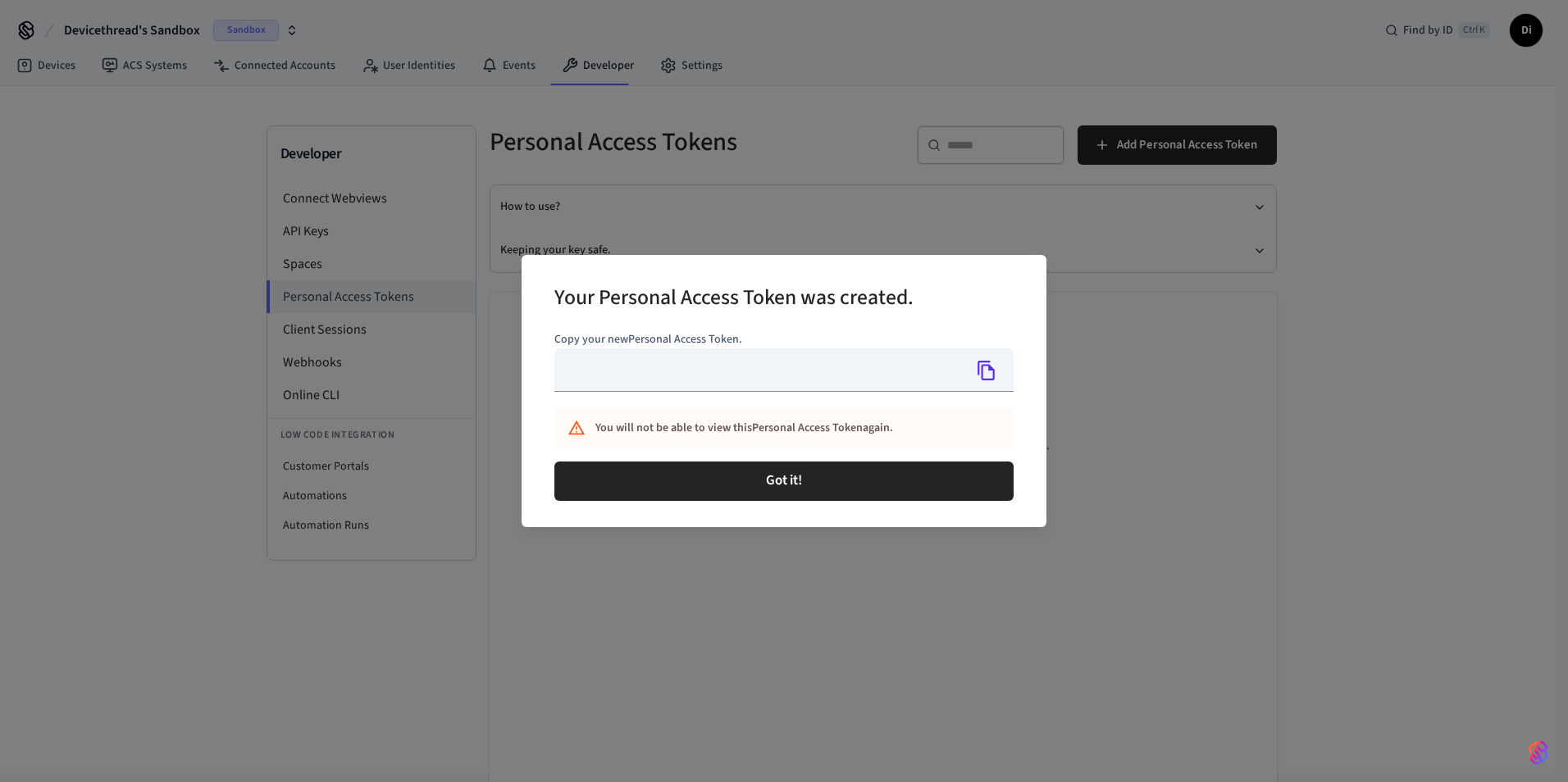
type input "**********"
click at [988, 369] on icon "Copy" at bounding box center [986, 371] width 21 height 21
click at [986, 368] on icon "Copy" at bounding box center [986, 371] width 21 height 21
